Goal: Find specific page/section: Find specific page/section

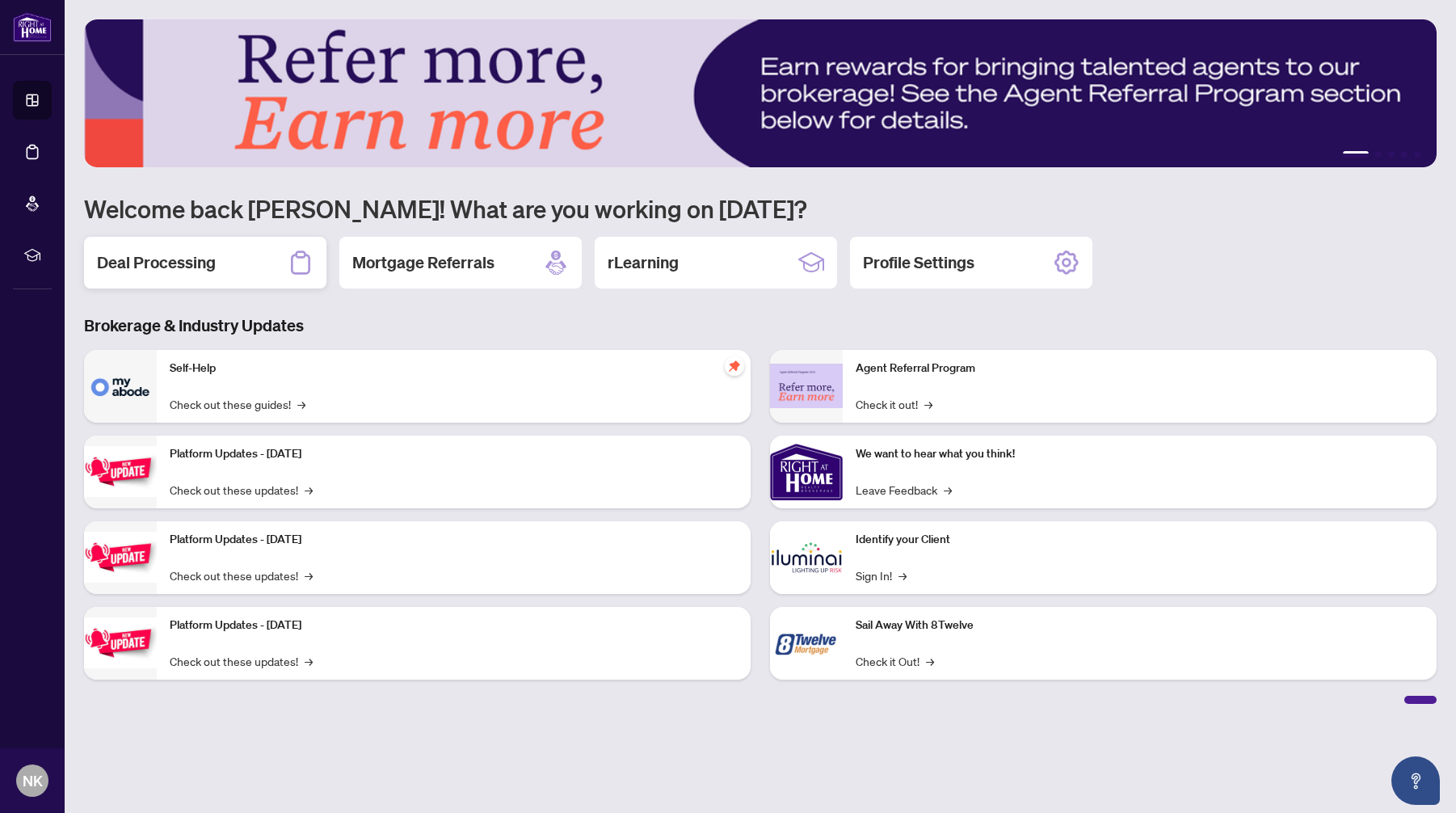
click at [211, 269] on h2 "Deal Processing" at bounding box center [156, 263] width 119 height 23
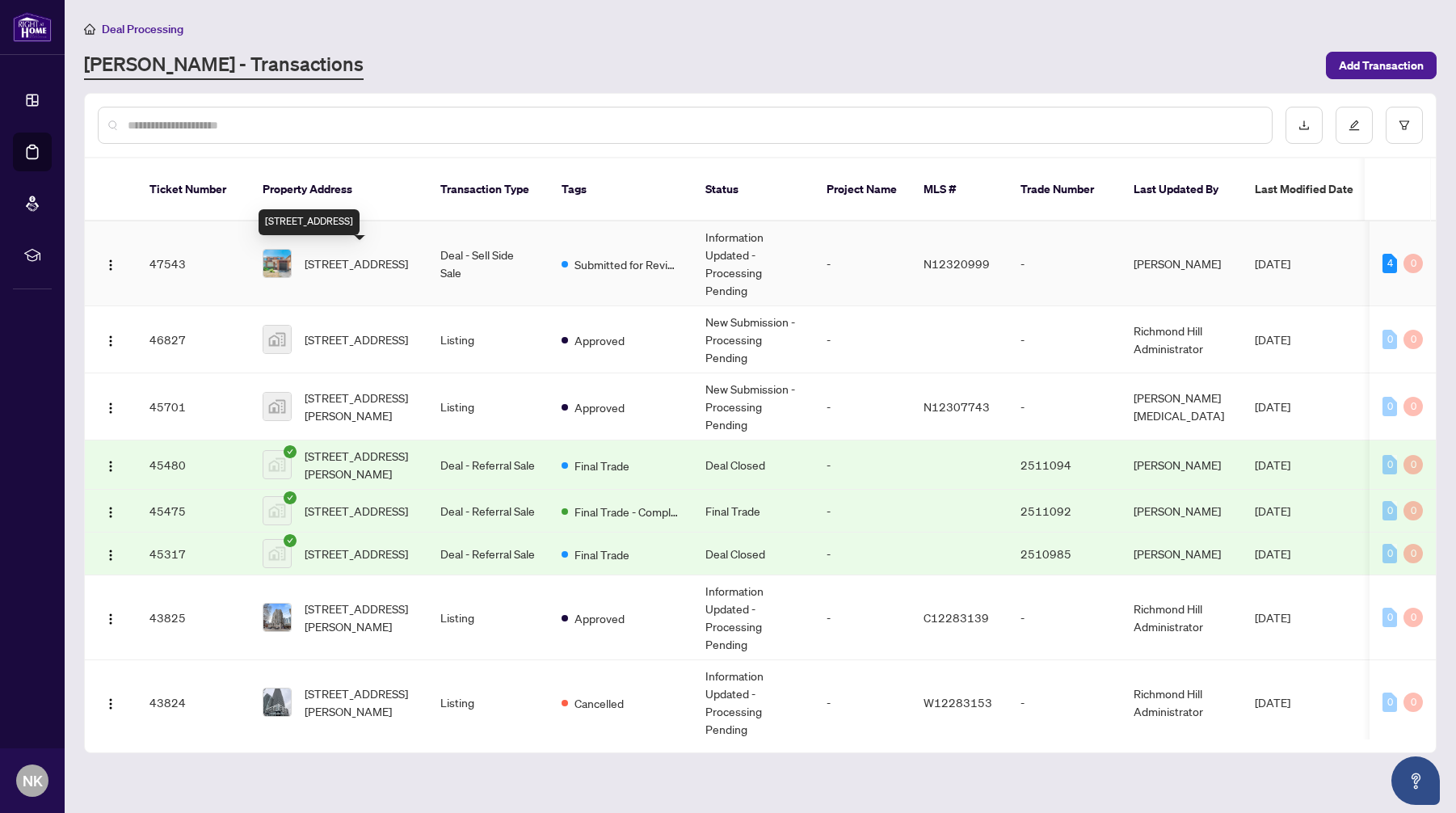
click at [391, 271] on span "[STREET_ADDRESS]" at bounding box center [356, 264] width 103 height 18
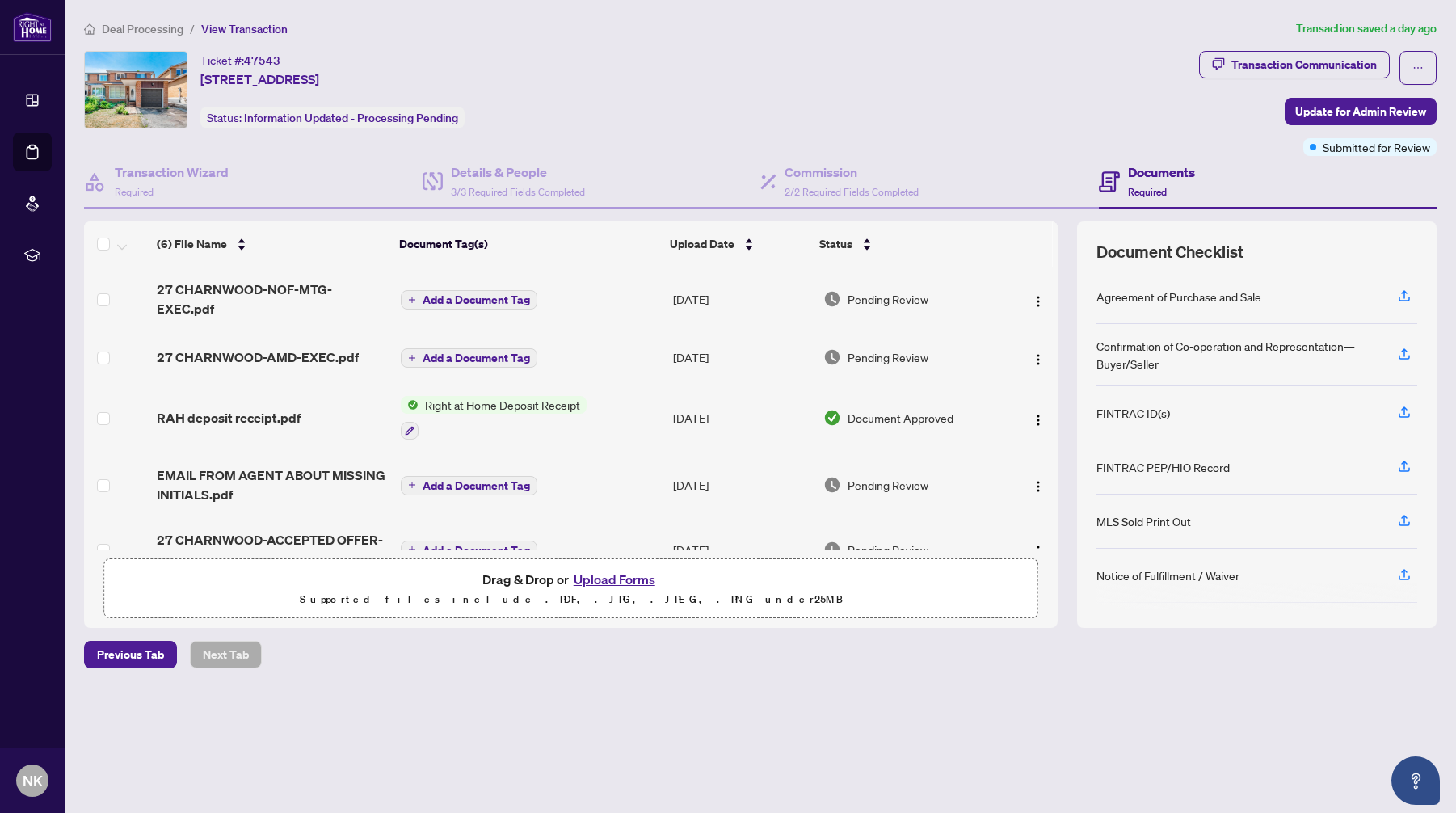
click at [152, 27] on span "Deal Processing" at bounding box center [142, 29] width 82 height 14
